Goal: Information Seeking & Learning: Learn about a topic

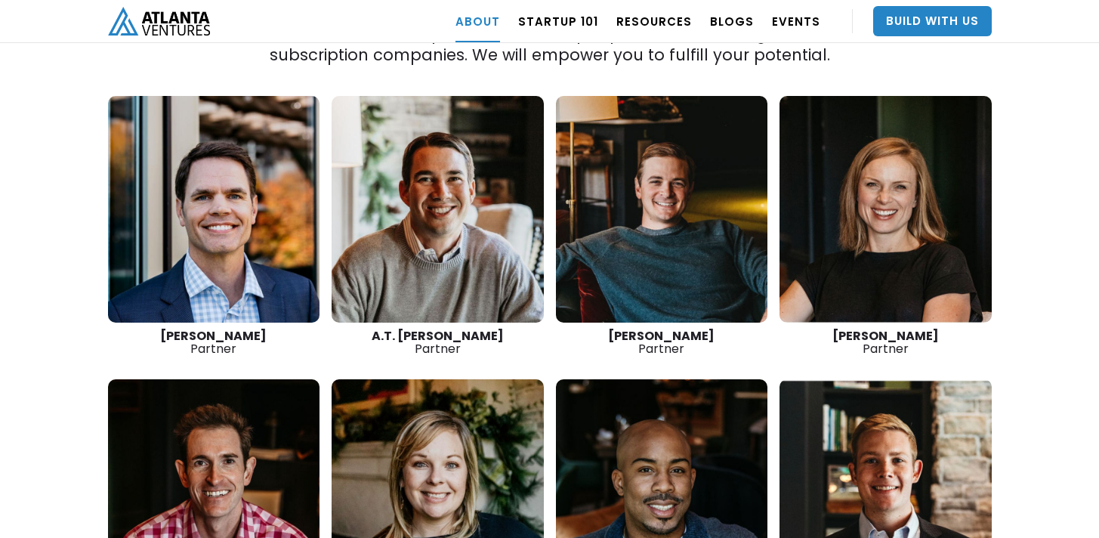
scroll to position [2163, 0]
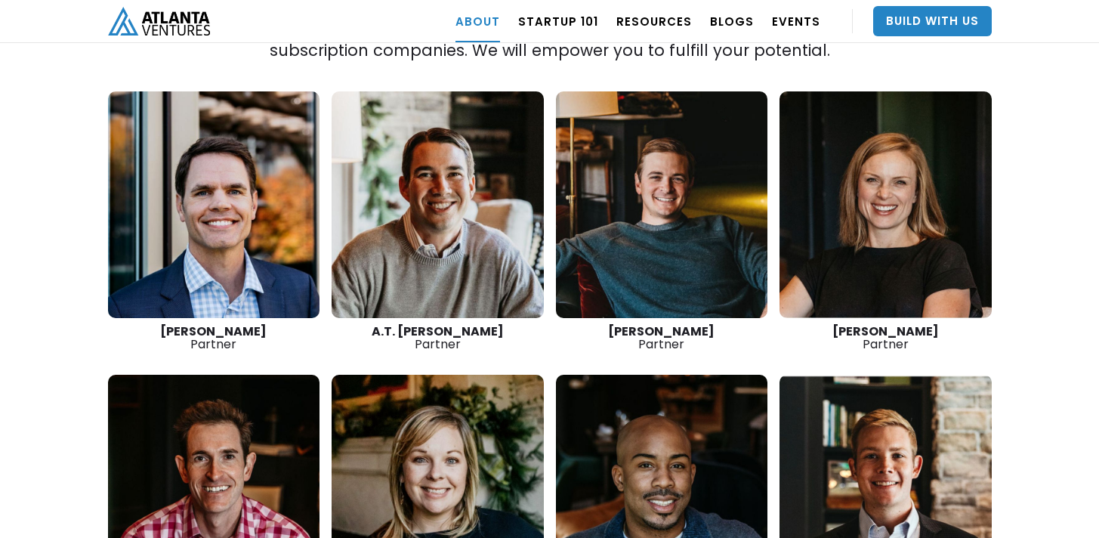
click at [250, 242] on link at bounding box center [214, 204] width 212 height 227
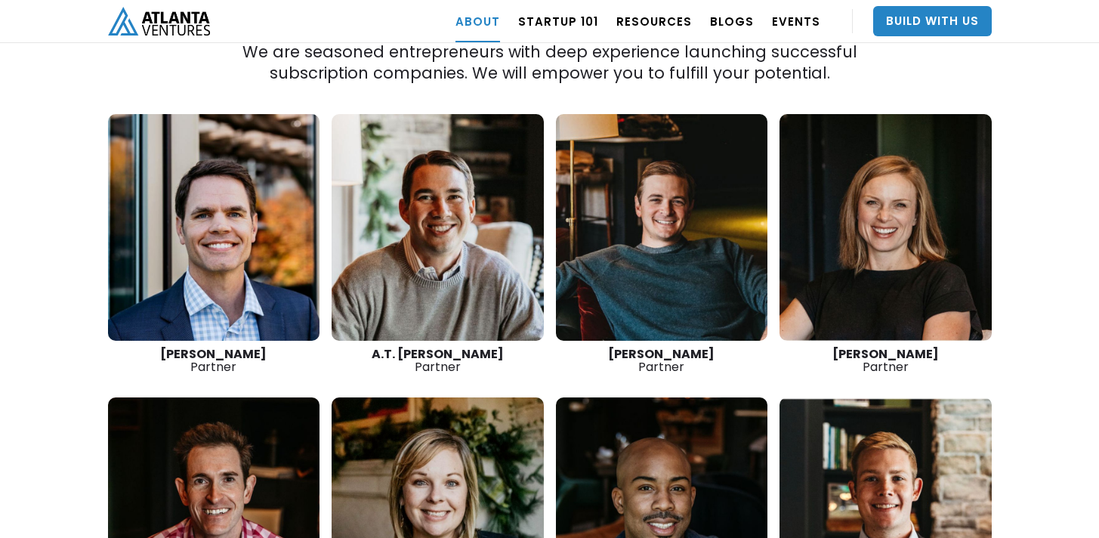
scroll to position [2166, 0]
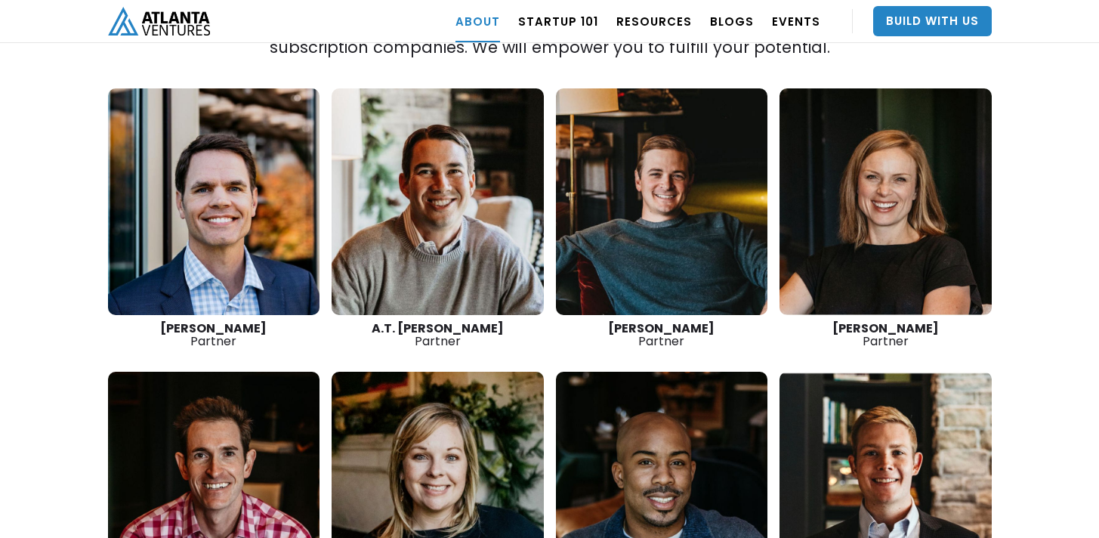
click at [888, 229] on link at bounding box center [885, 201] width 212 height 227
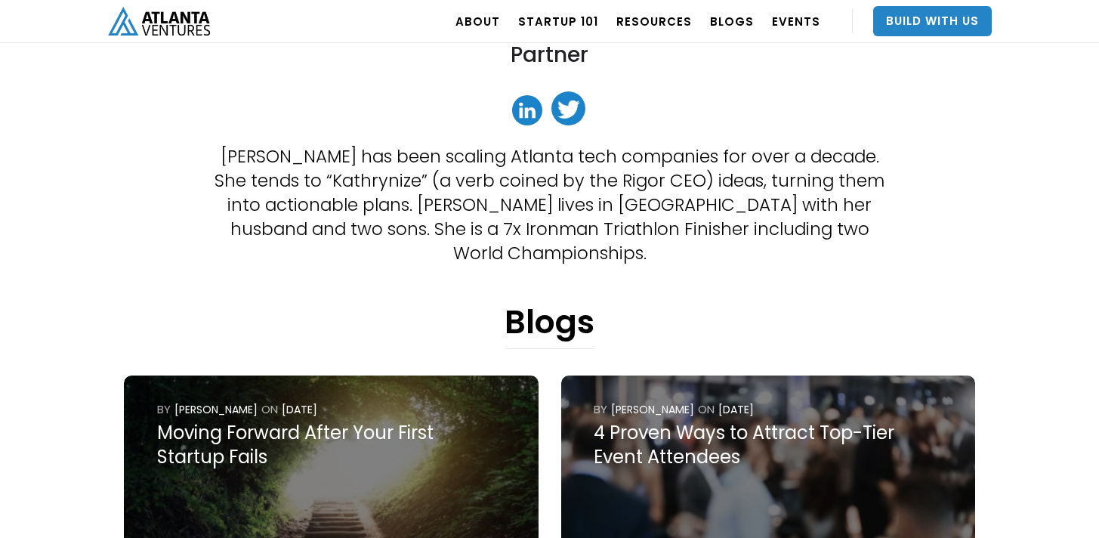
scroll to position [353, 0]
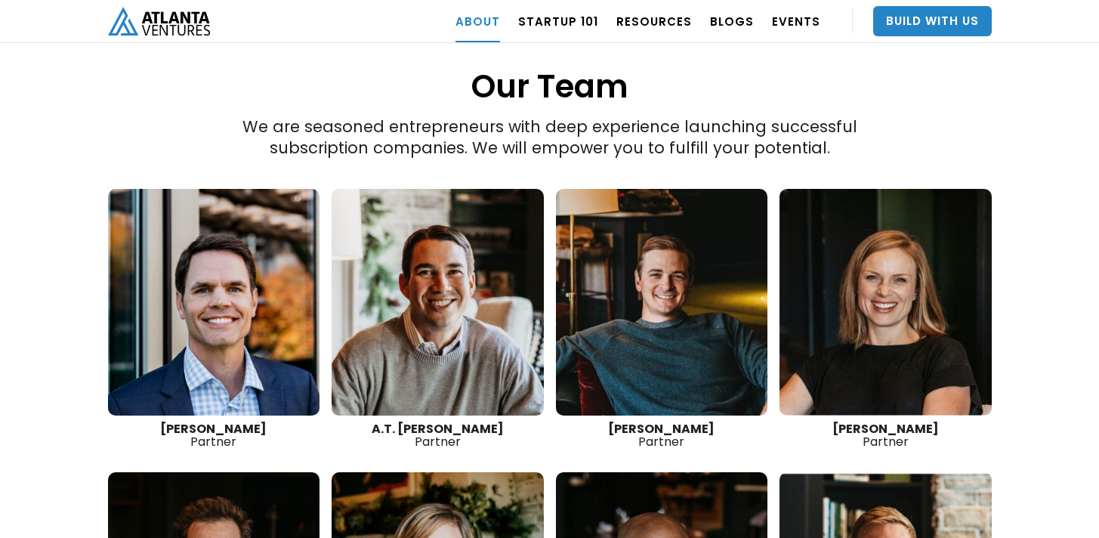
scroll to position [2075, 0]
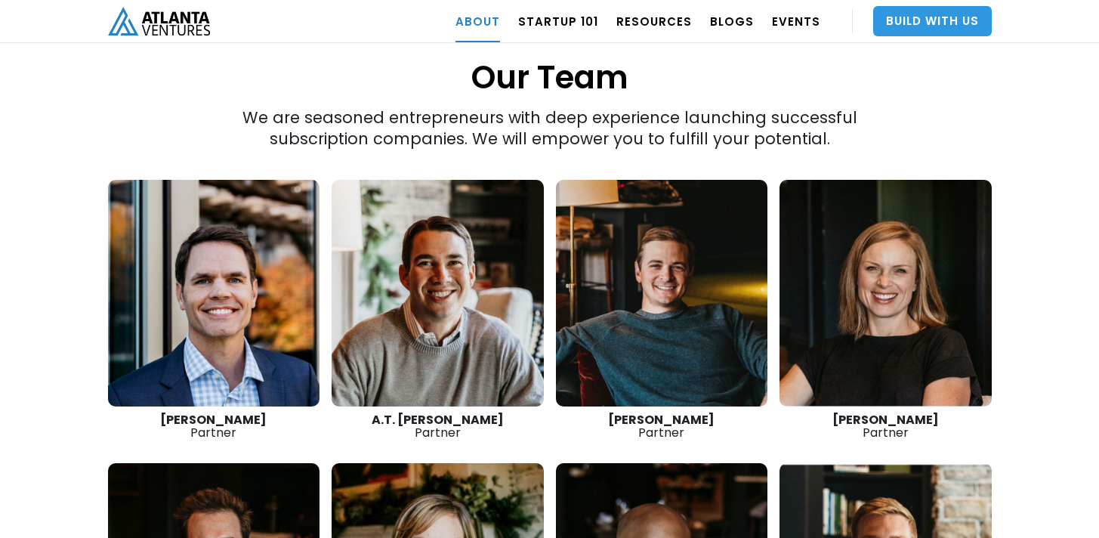
click at [933, 26] on link "Build With Us" at bounding box center [932, 21] width 119 height 30
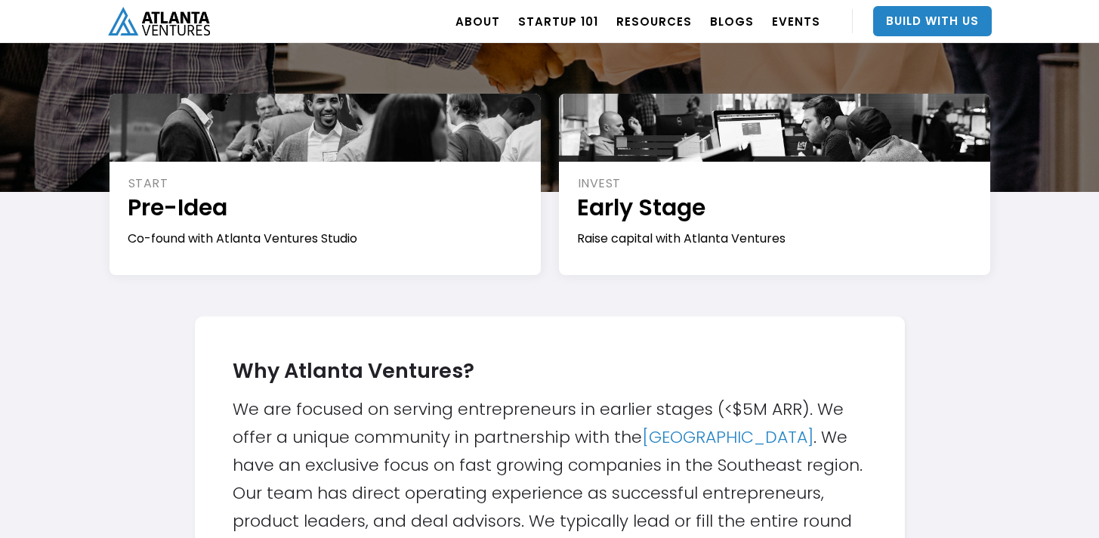
scroll to position [319, 0]
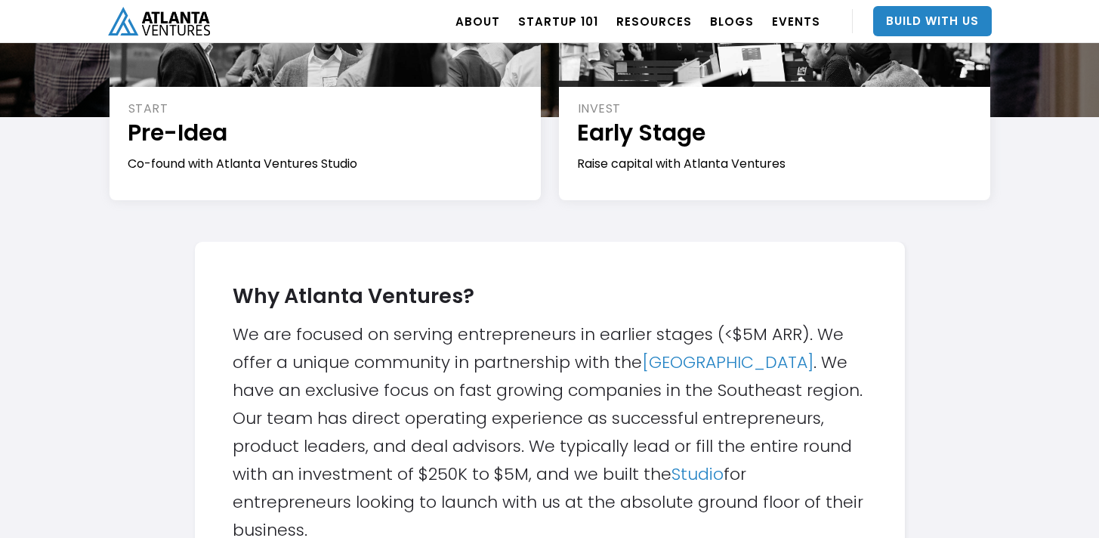
click at [587, 310] on div "Why Atlanta Ventures? We are focused on serving entrepreneurs in earlier stages…" at bounding box center [550, 408] width 634 height 272
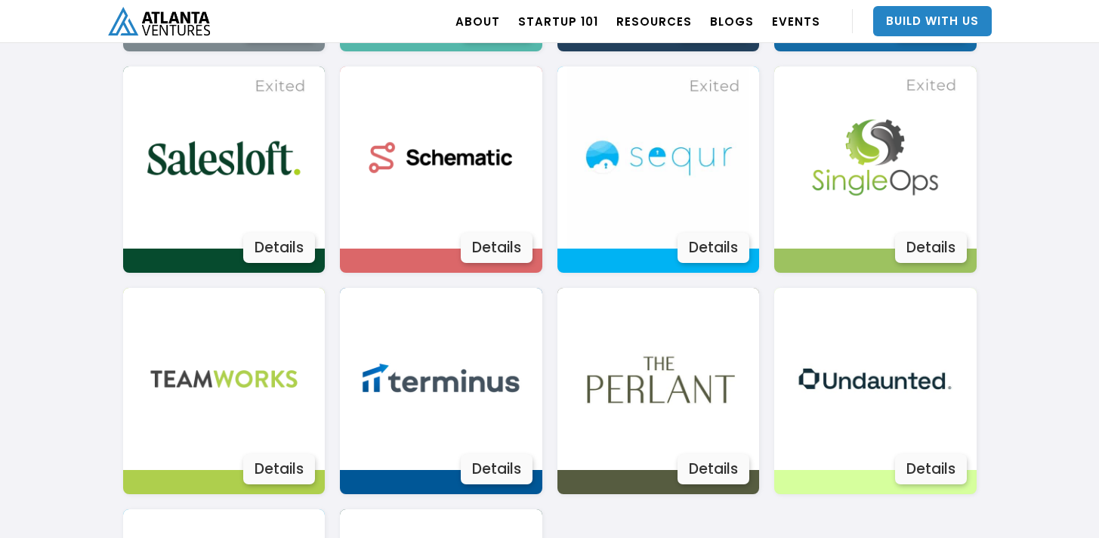
scroll to position [2656, 0]
